Goal: Download file/media

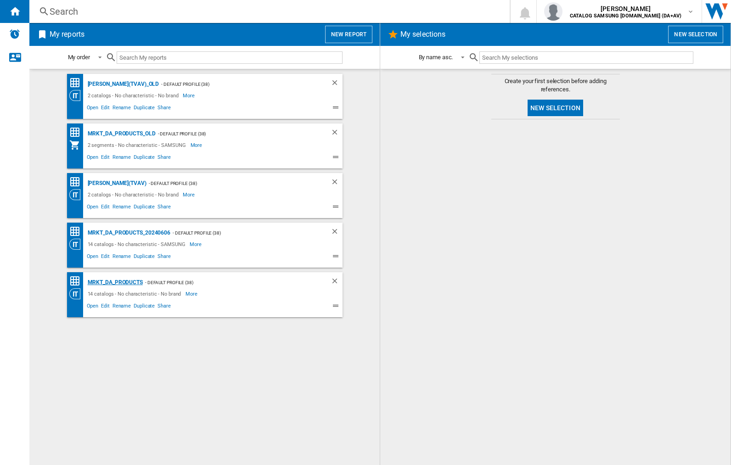
click at [115, 282] on div "MRKT_DA_PRODUCTS" at bounding box center [113, 282] width 57 height 11
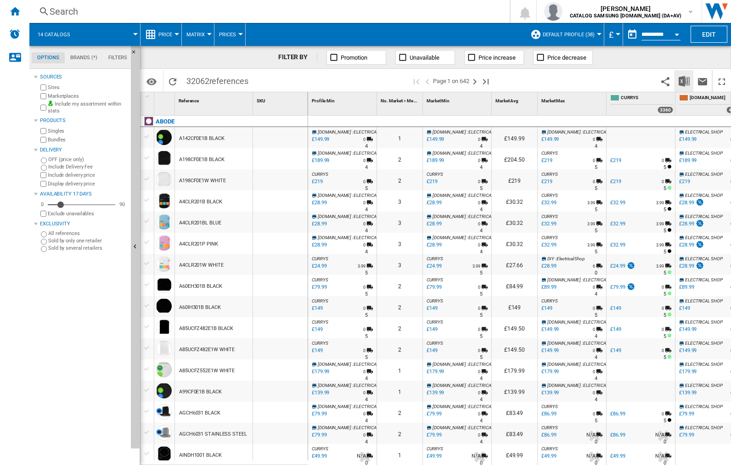
click at [684, 80] on img "Download in Excel" at bounding box center [684, 81] width 11 height 11
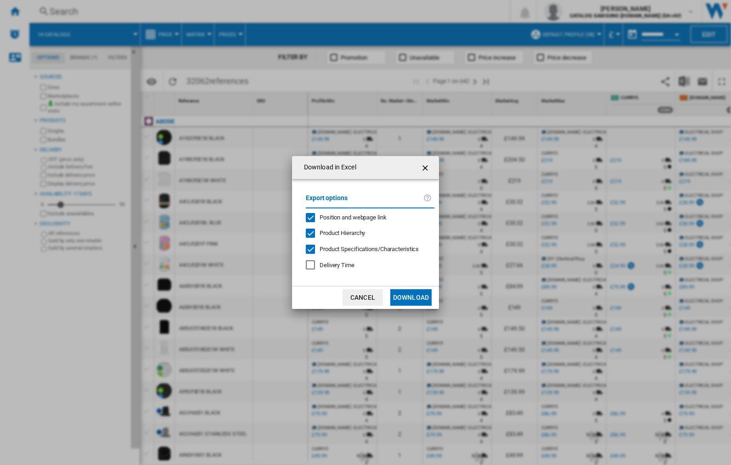
click at [347, 217] on span "Position and webpage link" at bounding box center [353, 217] width 67 height 7
click at [411, 297] on button "Download" at bounding box center [410, 297] width 41 height 17
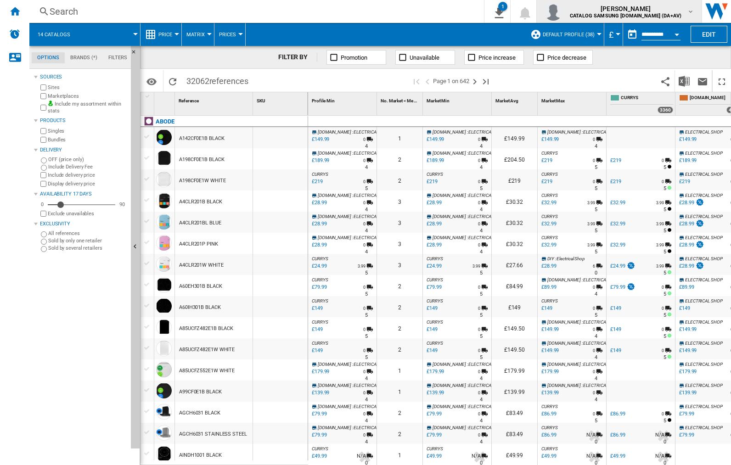
click at [562, 11] on img "button" at bounding box center [553, 11] width 18 height 18
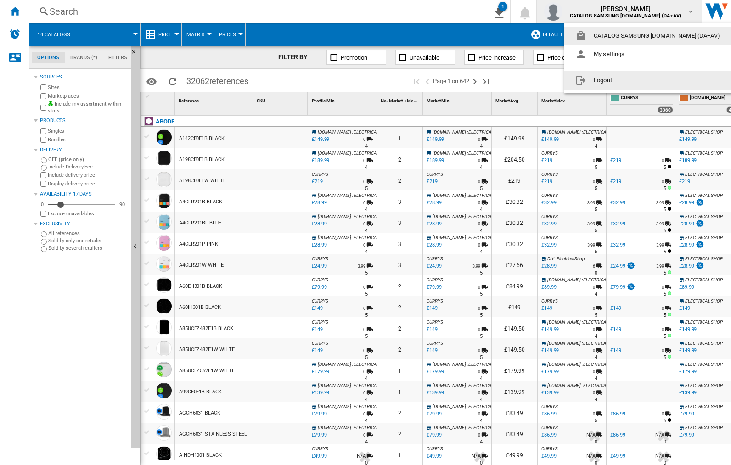
click at [635, 80] on button "Logout" at bounding box center [649, 80] width 170 height 18
